Goal: Task Accomplishment & Management: Complete application form

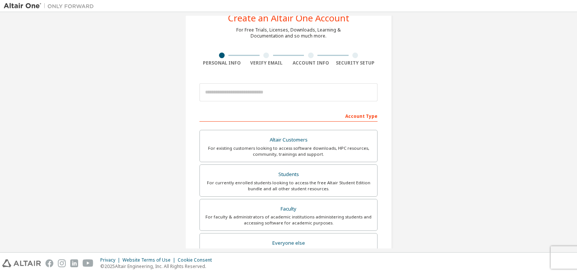
scroll to position [27, 0]
click at [265, 89] on input "email" at bounding box center [288, 91] width 178 height 18
type input "*"
click at [234, 88] on input "email" at bounding box center [288, 91] width 178 height 18
paste input "email"
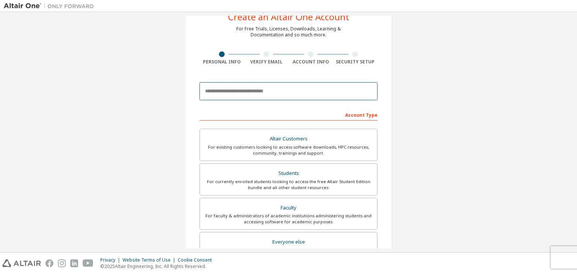
click at [248, 91] on input "email" at bounding box center [288, 91] width 178 height 18
paste input "**********"
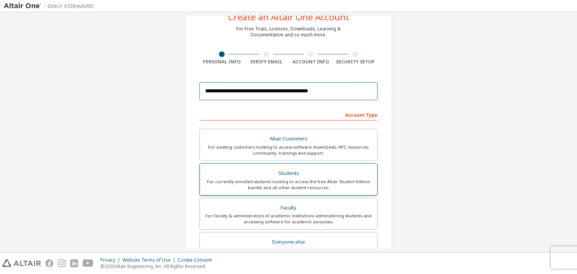
type input "**********"
click at [263, 176] on div "Students" at bounding box center [288, 173] width 168 height 11
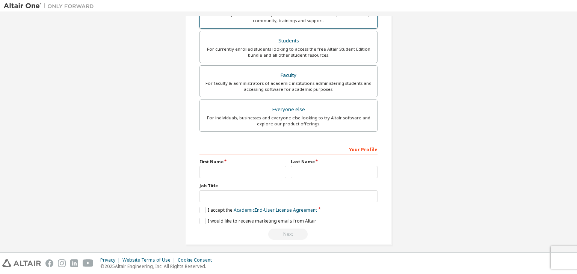
scroll to position [163, 0]
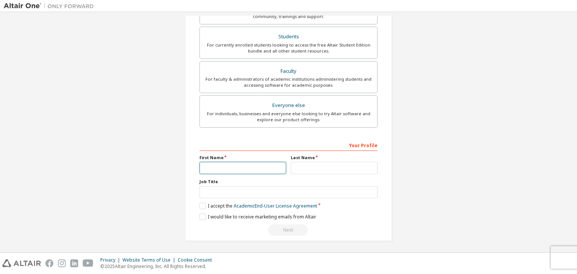
click at [241, 167] on input "text" at bounding box center [242, 168] width 87 height 12
type input "**********"
click at [296, 167] on input "text" at bounding box center [334, 168] width 87 height 12
type input "*"
type input "*****"
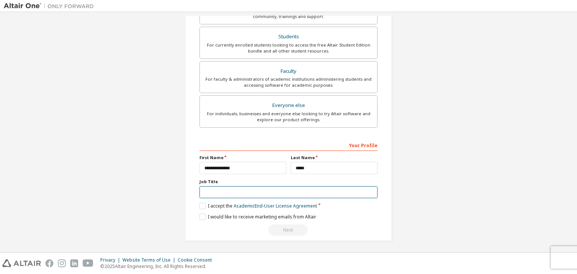
click at [242, 190] on input "text" at bounding box center [288, 192] width 178 height 12
click at [199, 206] on label "I accept the Academic End-User License Agreement" at bounding box center [258, 206] width 118 height 6
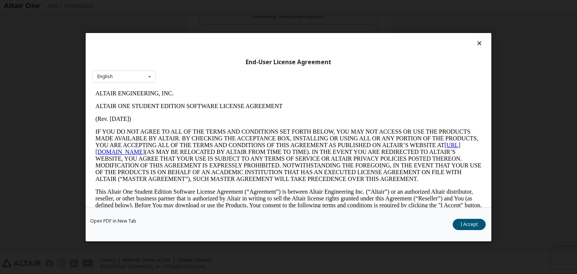
scroll to position [0, 0]
click at [477, 222] on button "I Accept" at bounding box center [469, 224] width 33 height 11
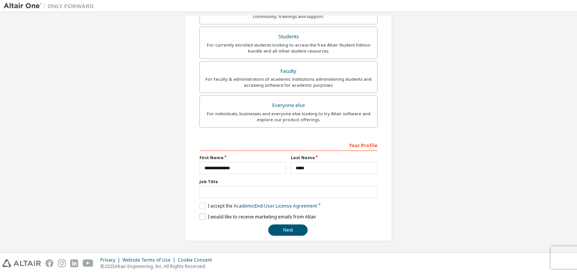
click at [201, 217] on label "I would like to receive marketing emails from Altair" at bounding box center [257, 217] width 117 height 6
click at [214, 193] on input "text" at bounding box center [288, 192] width 178 height 12
click at [279, 225] on button "Next" at bounding box center [287, 230] width 39 height 11
